Goal: Task Accomplishment & Management: Complete application form

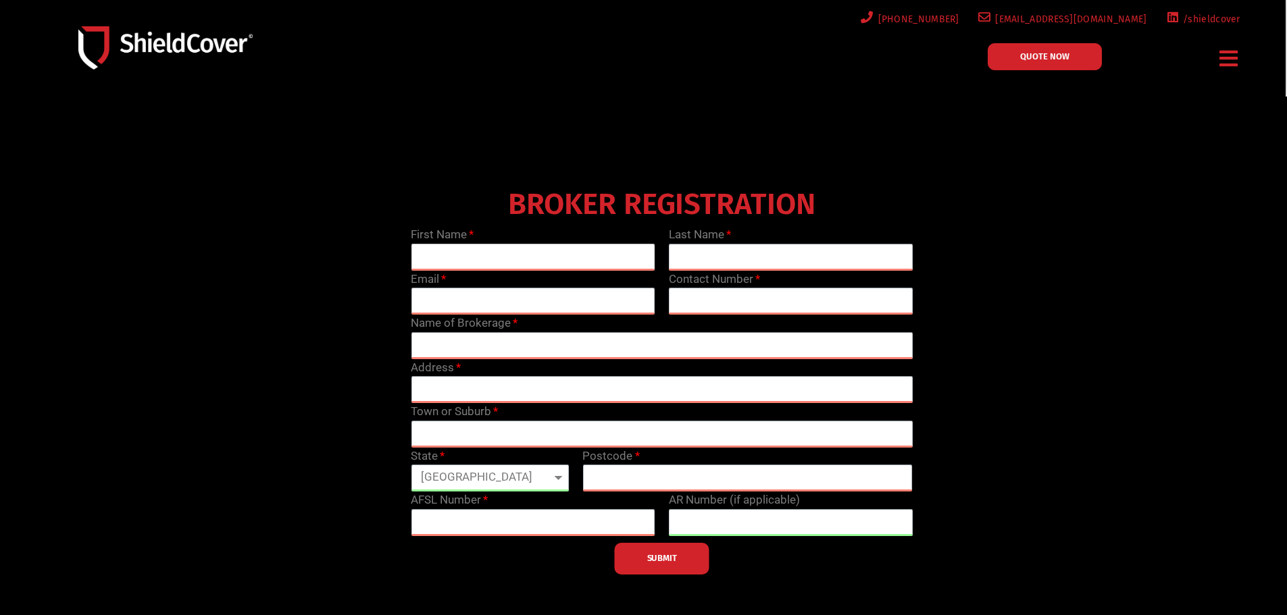
click at [545, 251] on input "text" at bounding box center [533, 257] width 245 height 27
type input "[PERSON_NAME]"
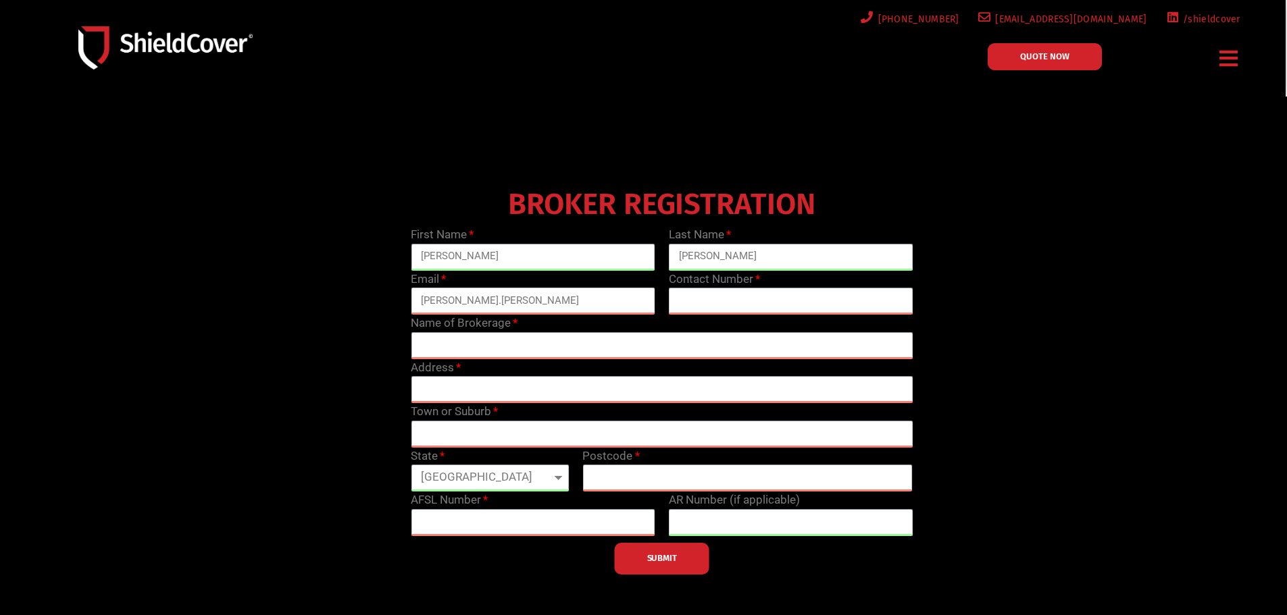
type input "[PERSON_NAME][EMAIL_ADDRESS][PERSON_NAME][DOMAIN_NAME]"
click at [734, 300] on input "text" at bounding box center [791, 301] width 245 height 27
type input "0894230912"
click at [536, 345] on input "text" at bounding box center [662, 345] width 502 height 27
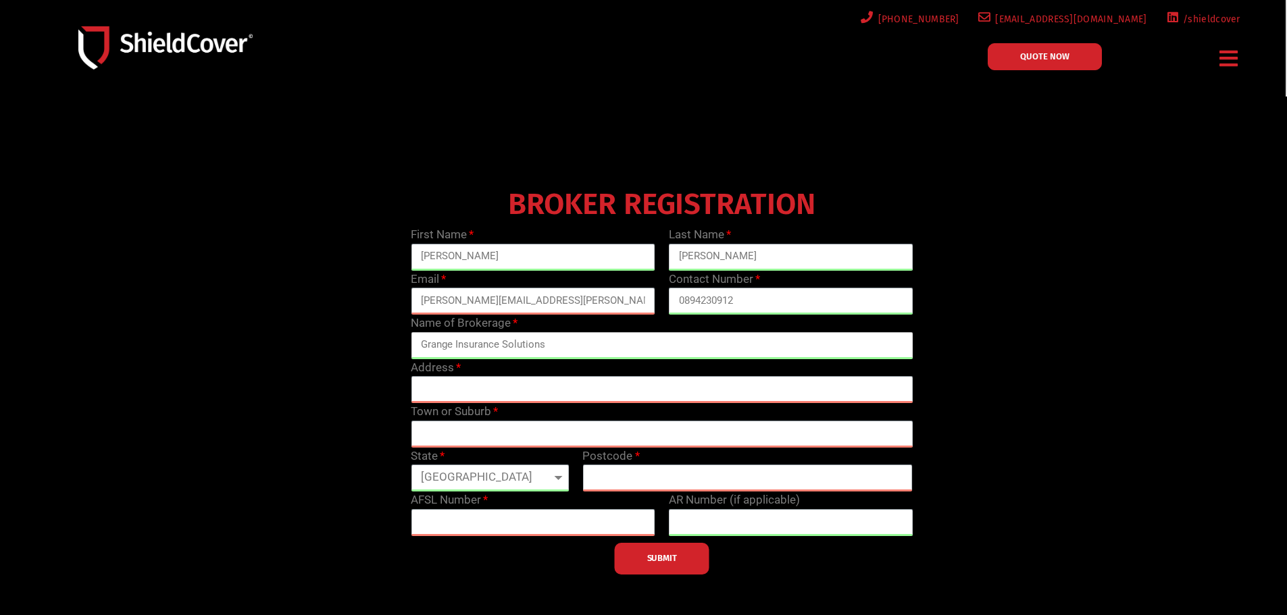
type input "Grange Insurance Solutions"
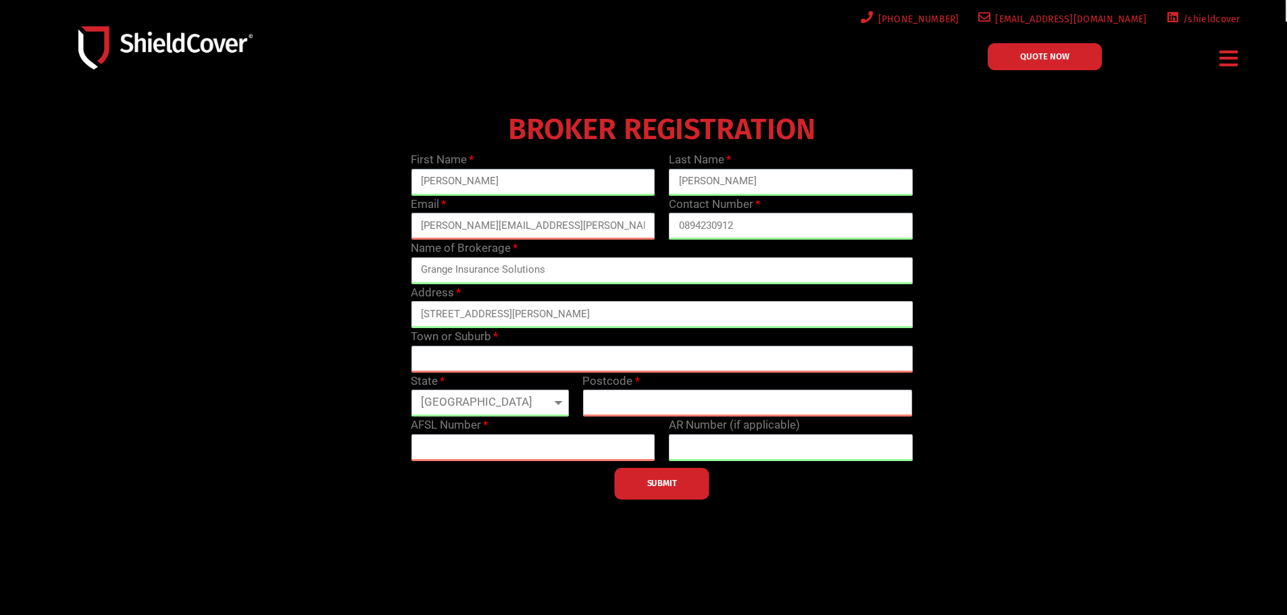
scroll to position [135, 0]
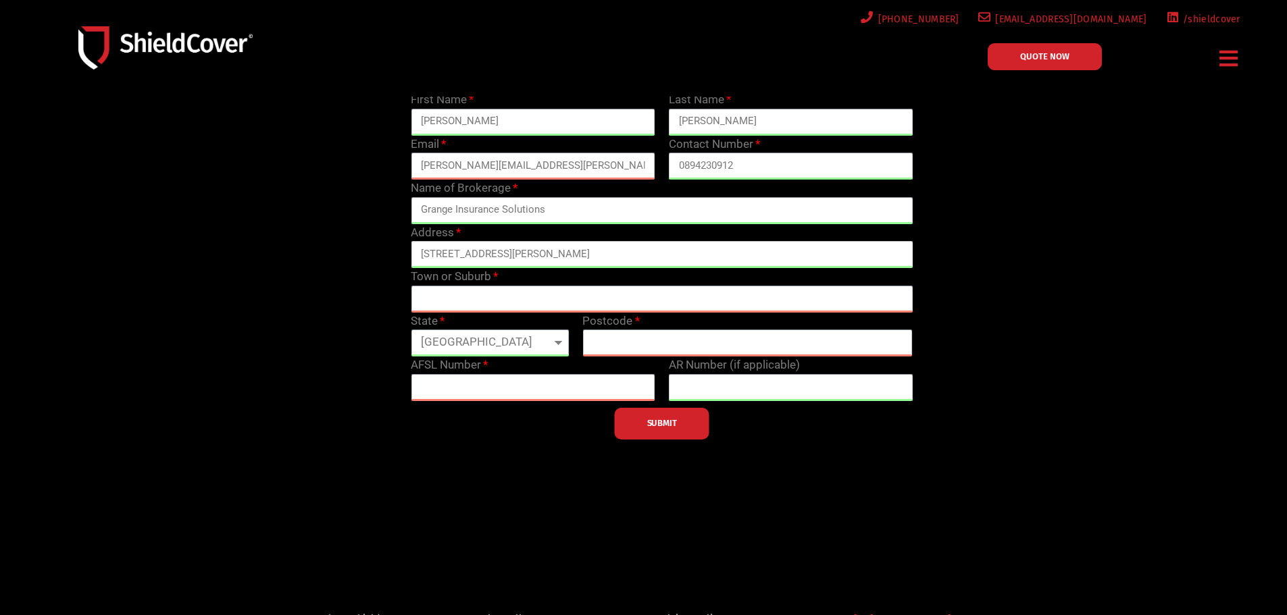
type input "[STREET_ADDRESS][PERSON_NAME]"
click at [420, 299] on input "text" at bounding box center [662, 299] width 502 height 27
click at [495, 340] on select "[GEOGRAPHIC_DATA] [GEOGRAPHIC_DATA] [GEOGRAPHIC_DATA] [GEOGRAPHIC_DATA] [GEOGRA…" at bounding box center [490, 343] width 158 height 27
select select "WA"
click at [411, 330] on select "[GEOGRAPHIC_DATA] [GEOGRAPHIC_DATA] [GEOGRAPHIC_DATA] [GEOGRAPHIC_DATA] [GEOGRA…" at bounding box center [490, 343] width 158 height 27
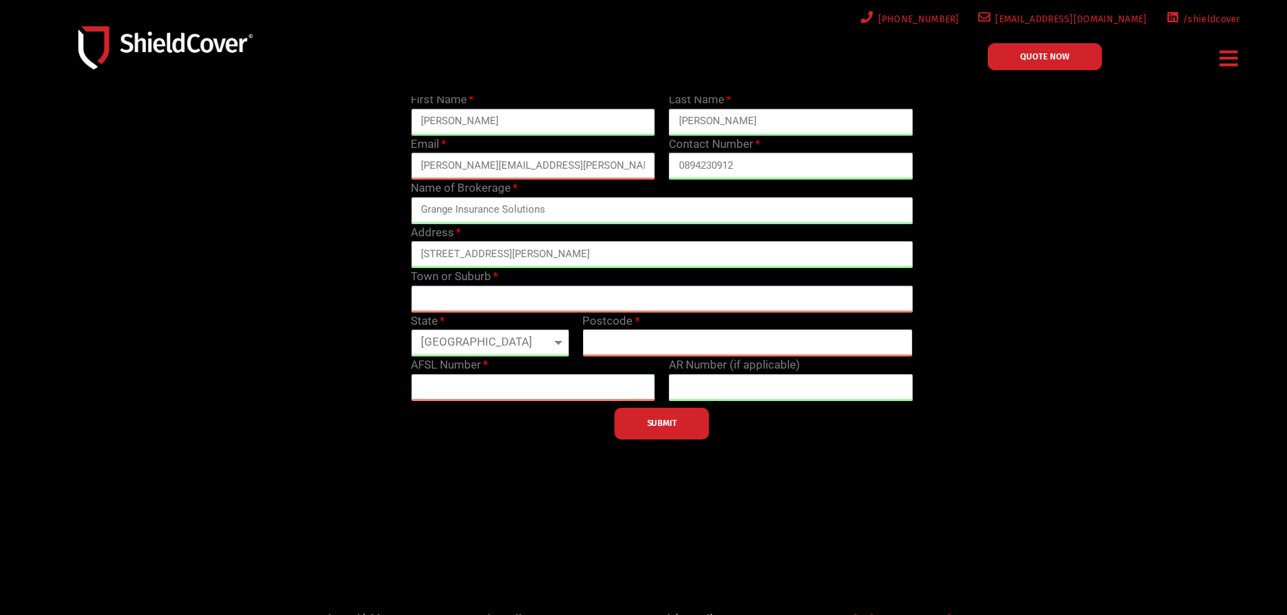
click at [636, 341] on input "text" at bounding box center [747, 343] width 330 height 27
type input "6006"
drag, startPoint x: 559, startPoint y: 258, endPoint x: 513, endPoint y: 259, distance: 46.6
click at [513, 259] on input "[STREET_ADDRESS][PERSON_NAME]" at bounding box center [662, 254] width 502 height 27
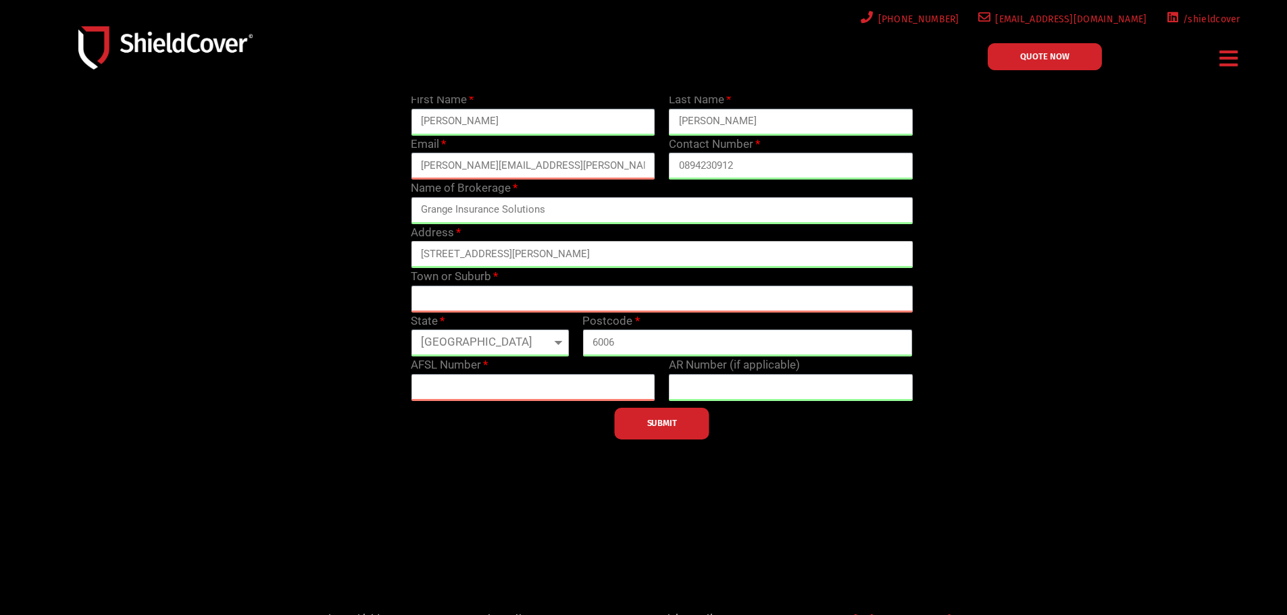
type input "[STREET_ADDRESS][PERSON_NAME]"
paste input "[GEOGRAPHIC_DATA]"
type input "[GEOGRAPHIC_DATA]"
click at [488, 390] on input "text" at bounding box center [533, 387] width 245 height 27
click at [468, 398] on input "text" at bounding box center [533, 387] width 245 height 27
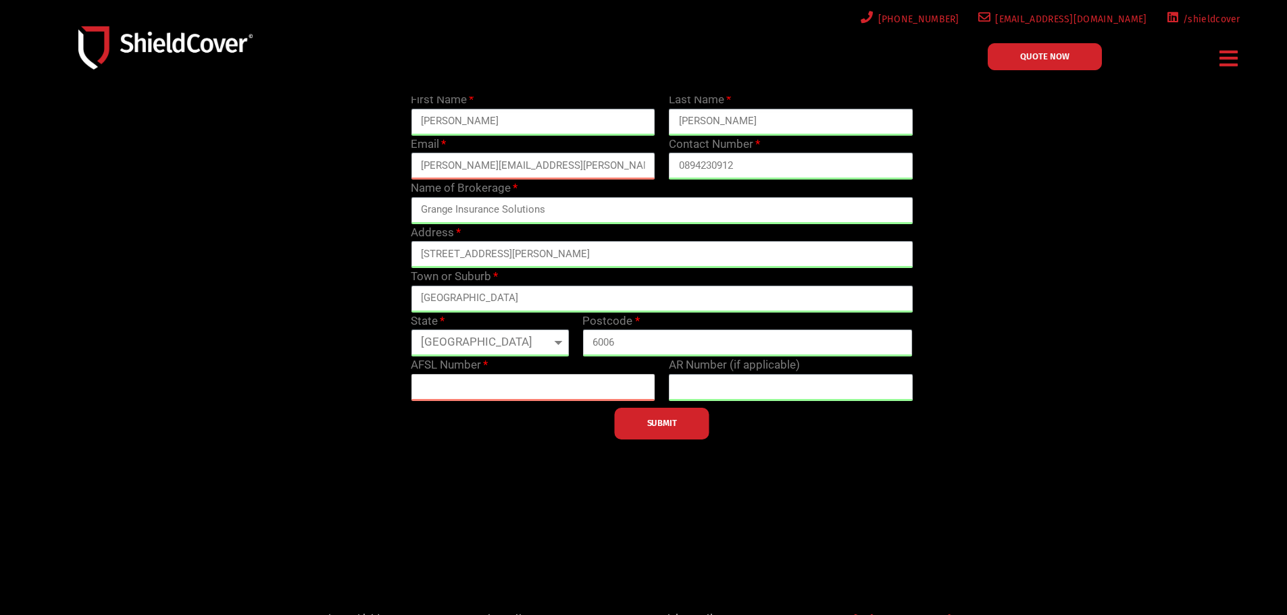
paste input "292523"
type input "292523"
click at [631, 415] on button "SUBMIT" at bounding box center [662, 424] width 95 height 32
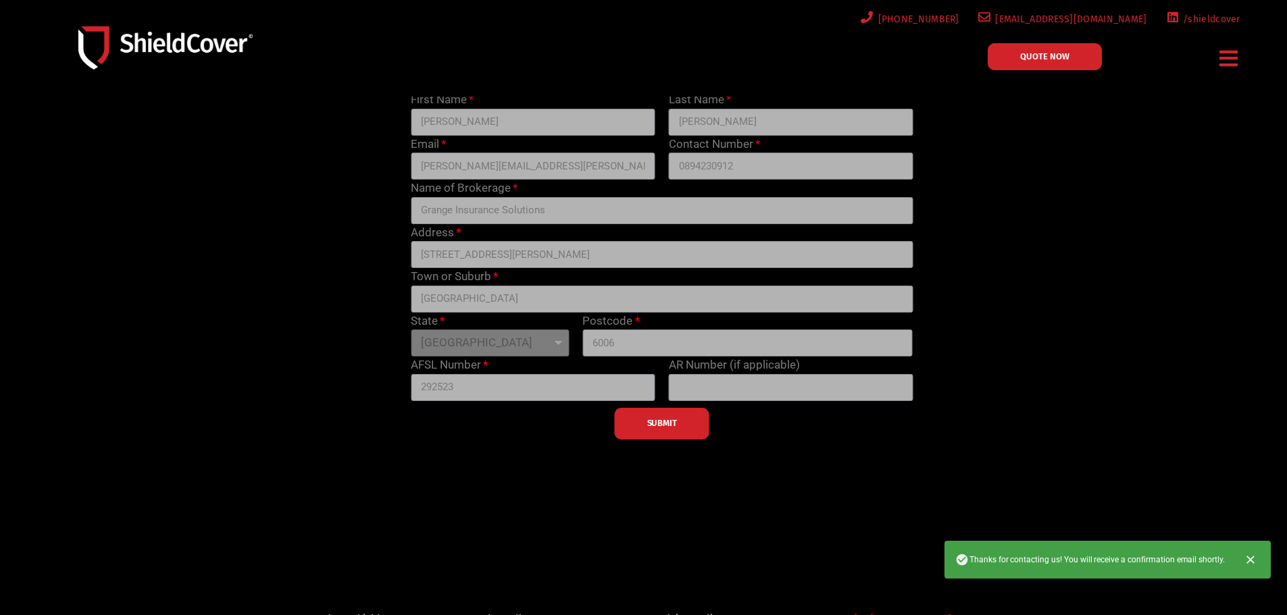
click at [671, 424] on div "SUBMIT" at bounding box center [661, 420] width 515 height 39
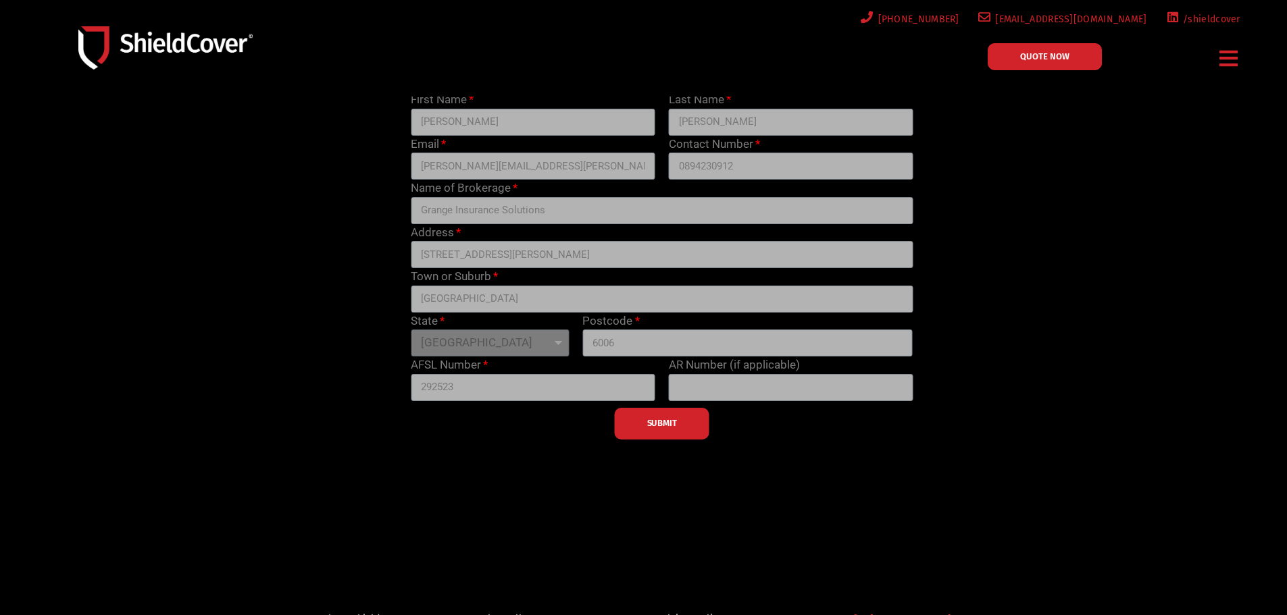
click at [608, 136] on div "Email [PERSON_NAME][EMAIL_ADDRESS][PERSON_NAME][DOMAIN_NAME]" at bounding box center [533, 158] width 258 height 45
click at [667, 424] on div "SUBMIT" at bounding box center [661, 420] width 515 height 39
click at [652, 422] on div "SUBMIT" at bounding box center [661, 420] width 515 height 39
click at [659, 57] on div at bounding box center [715, 58] width 186 height 45
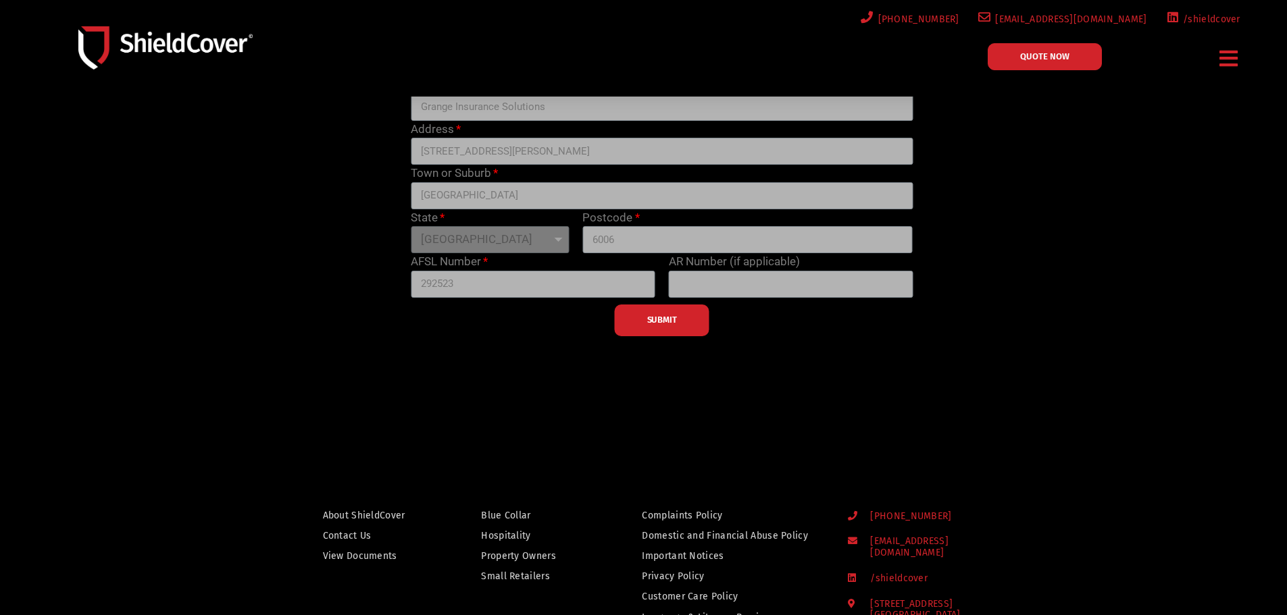
scroll to position [30, 0]
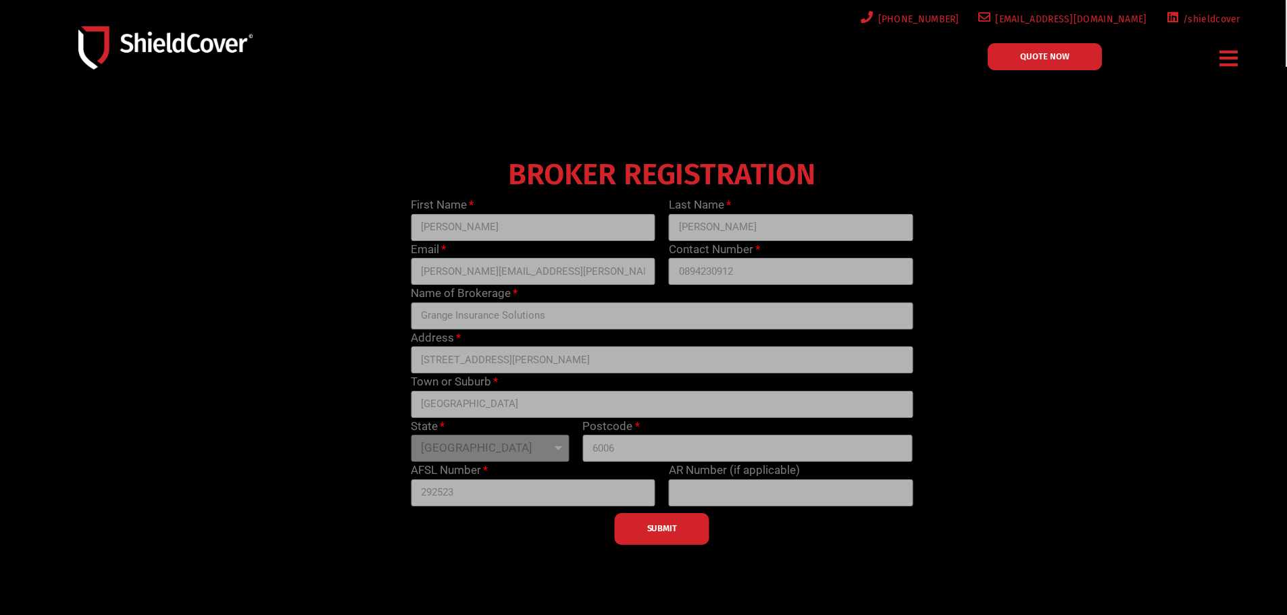
click at [590, 340] on div "Address [STREET_ADDRESS][PERSON_NAME]" at bounding box center [661, 352] width 515 height 45
click at [646, 527] on div "SUBMIT" at bounding box center [661, 526] width 515 height 39
